Goal: Information Seeking & Learning: Learn about a topic

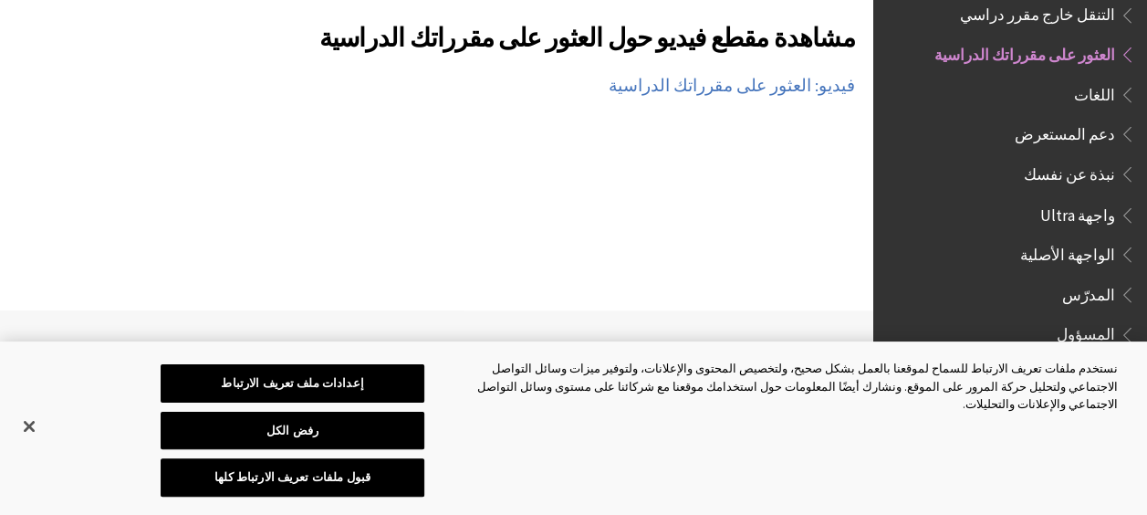
scroll to position [4381, 0]
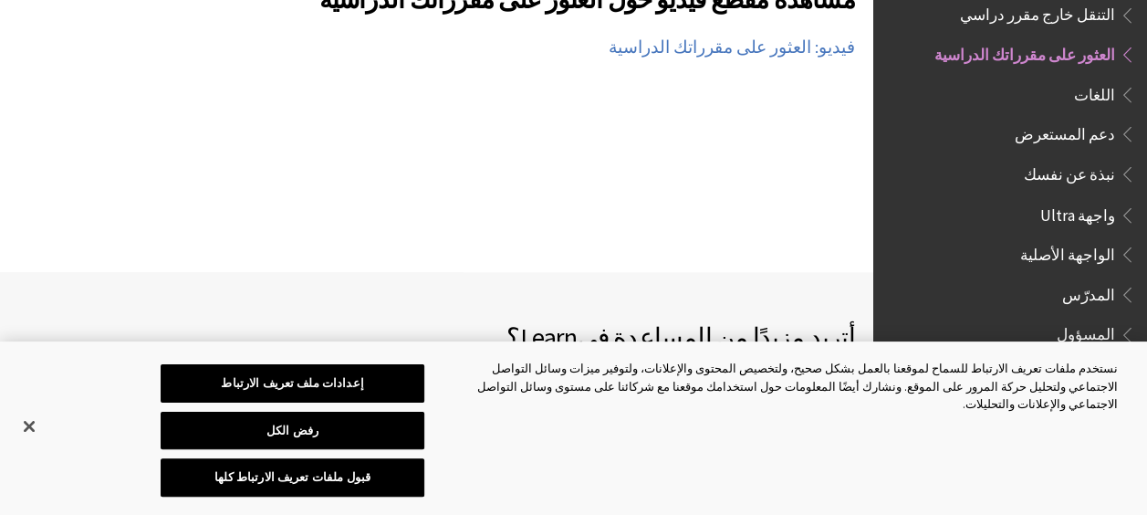
click at [763, 433] on span "شاهد الفيديوهات المخصصة للطلاب" at bounding box center [700, 446] width 267 height 27
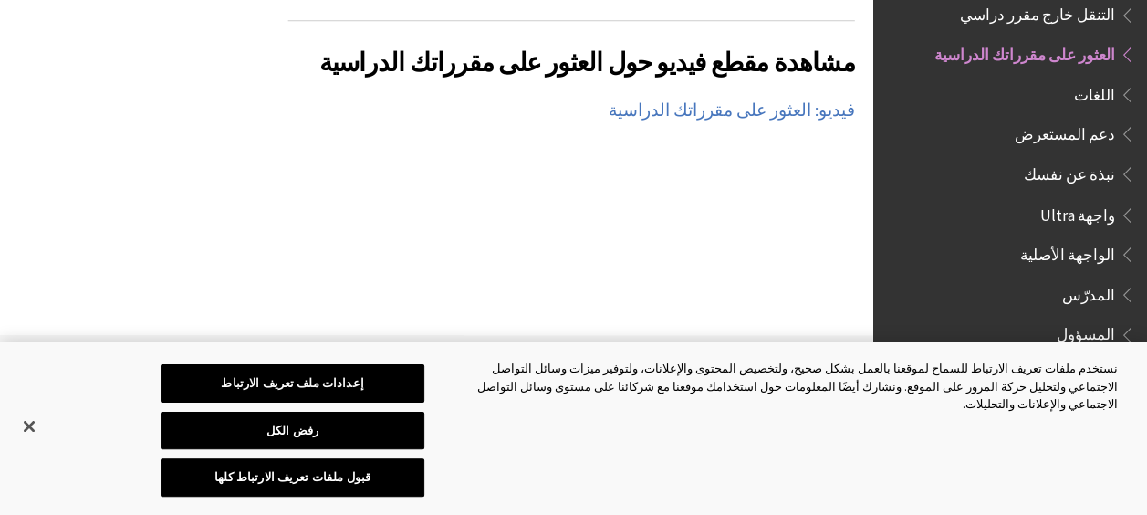
scroll to position [4290, 0]
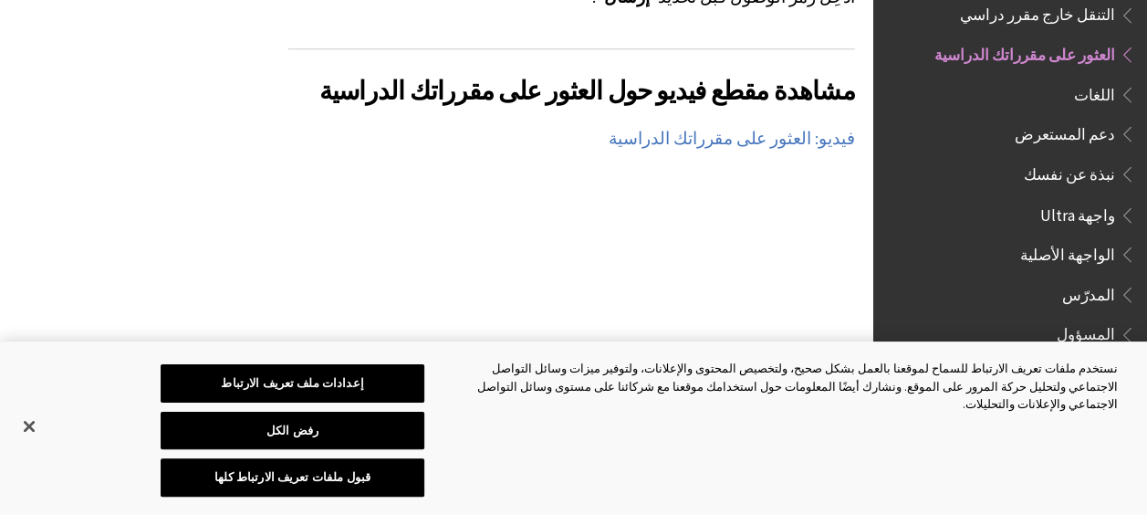
click at [795, 478] on span "اتصل بمكتب الدعم التابع لمؤسستك" at bounding box center [700, 491] width 267 height 27
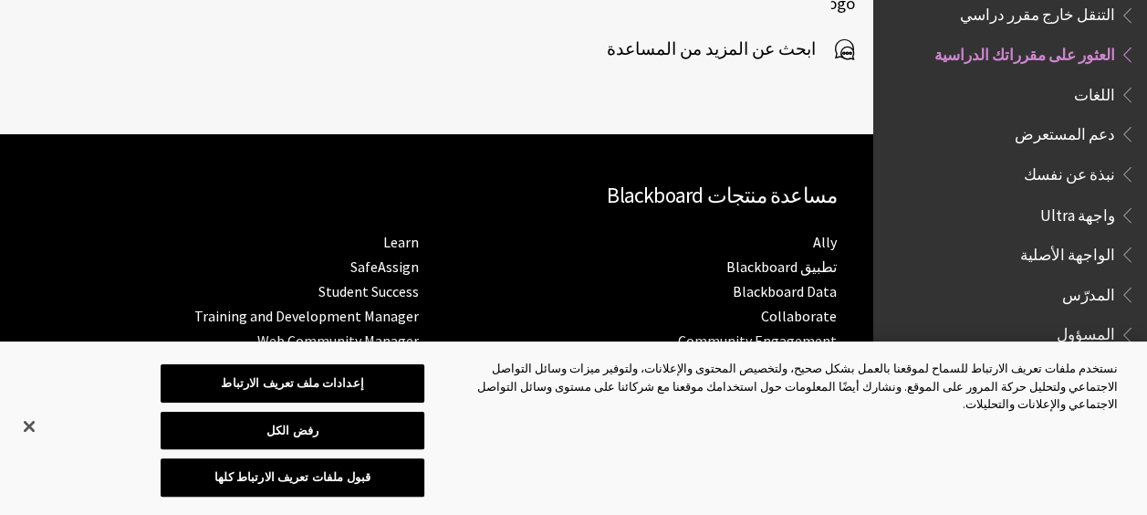
scroll to position [4547, 0]
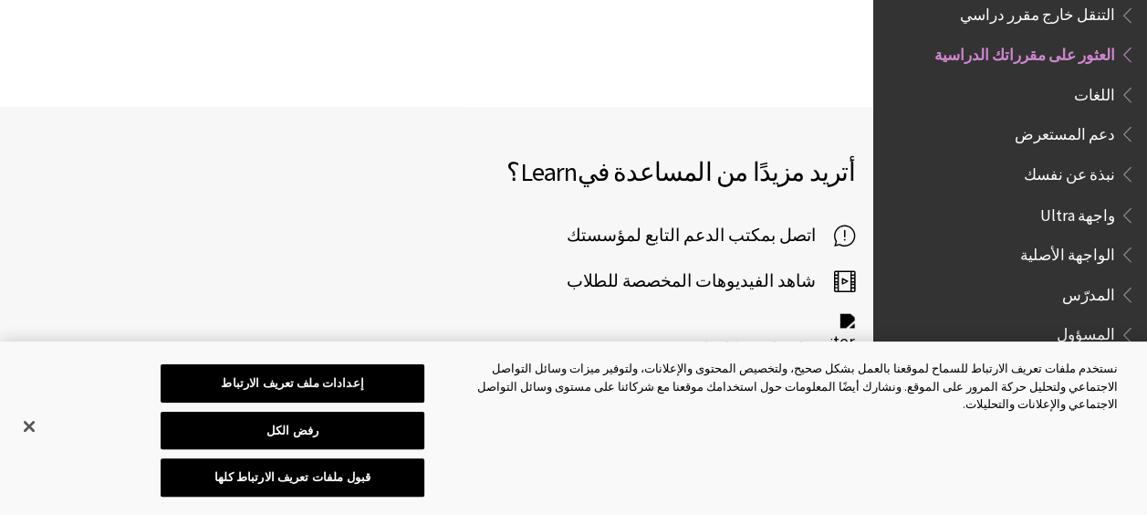
click at [1060, 238] on span "الواجهة الأصلية" at bounding box center [1067, 250] width 95 height 25
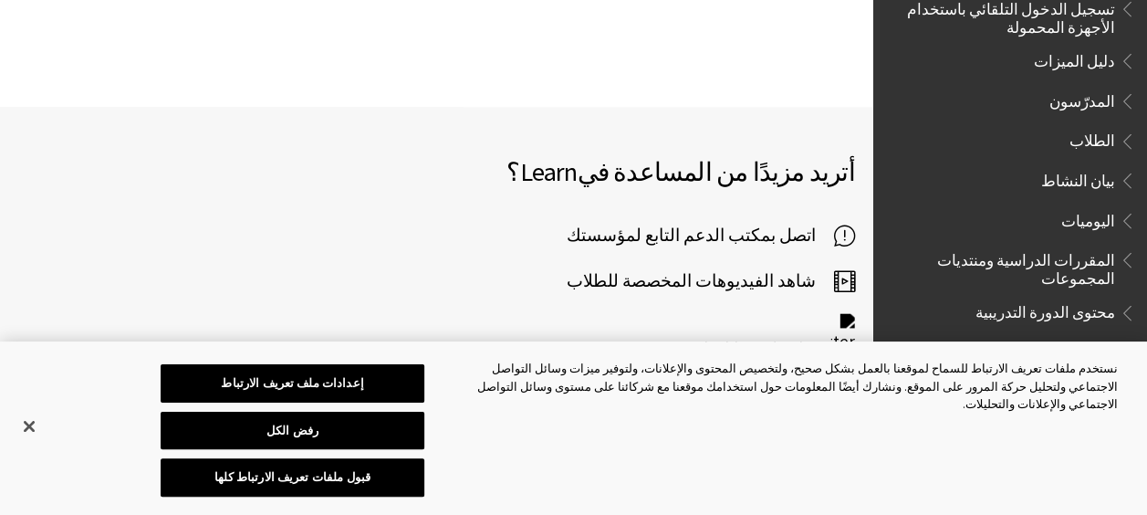
scroll to position [252, 0]
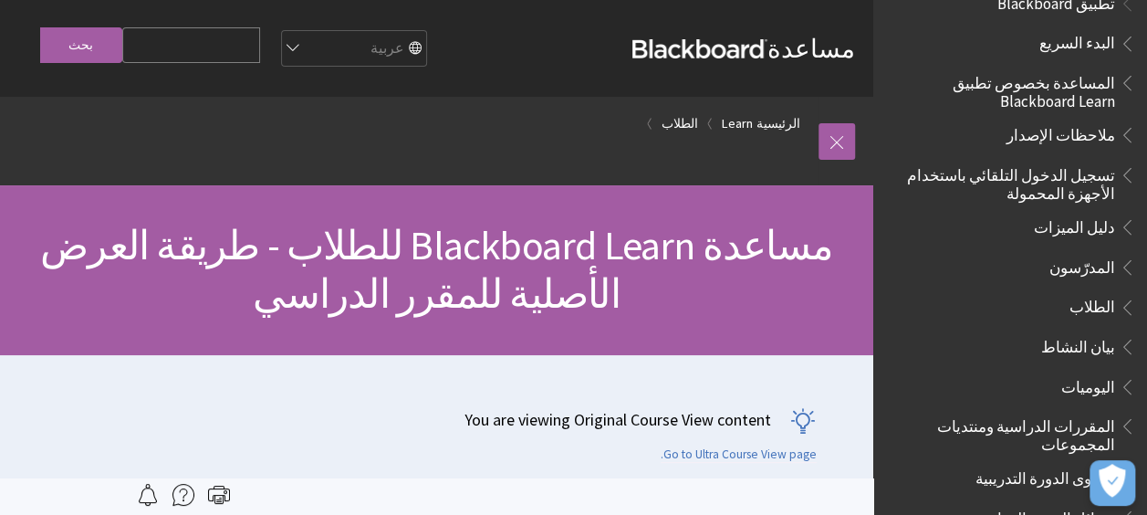
scroll to position [425, 0]
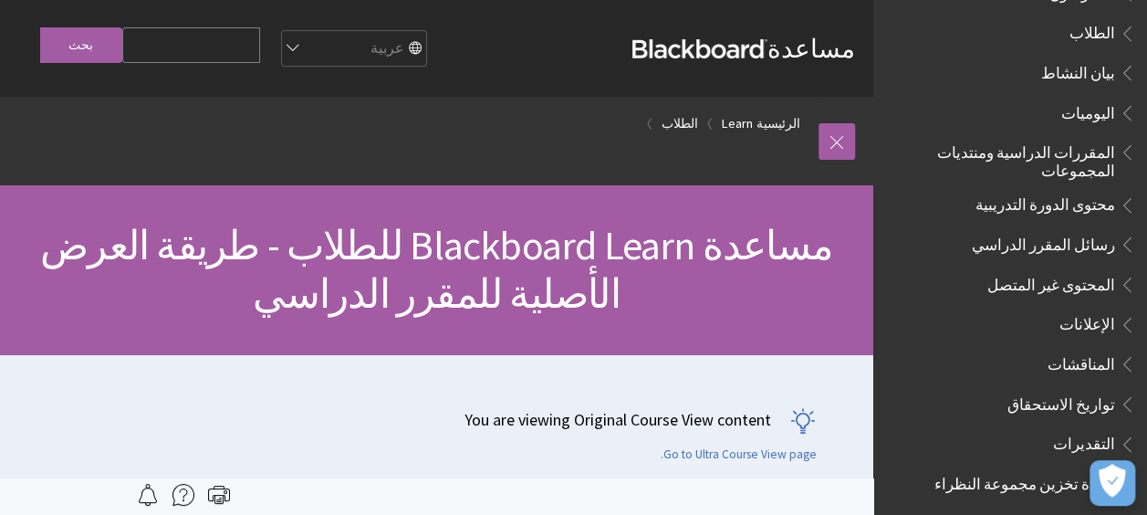
click at [1091, 162] on span "المقررات الدراسية ومنتديات المجموعات" at bounding box center [1005, 158] width 220 height 43
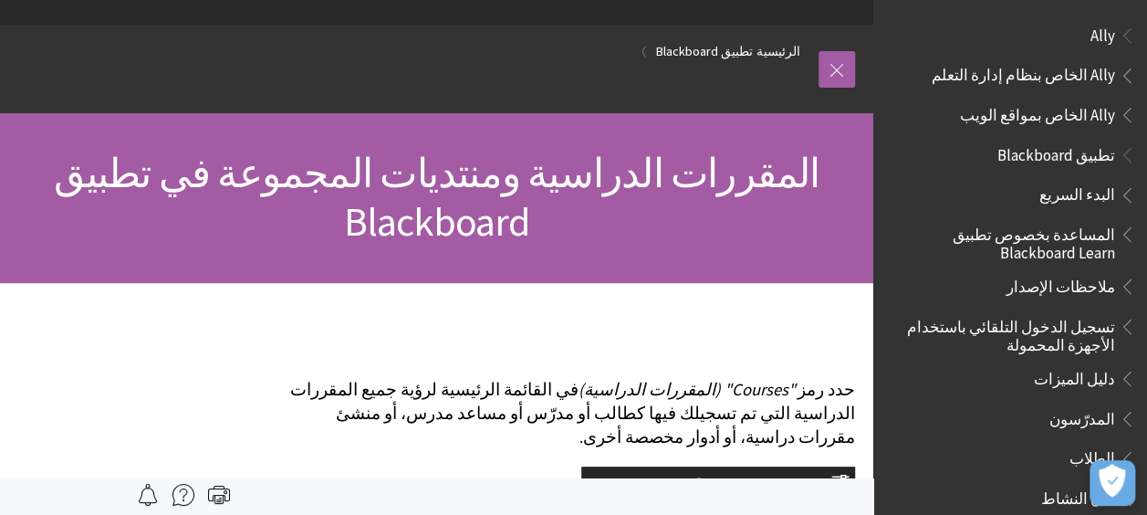
scroll to position [274, 0]
